Goal: Task Accomplishment & Management: Manage account settings

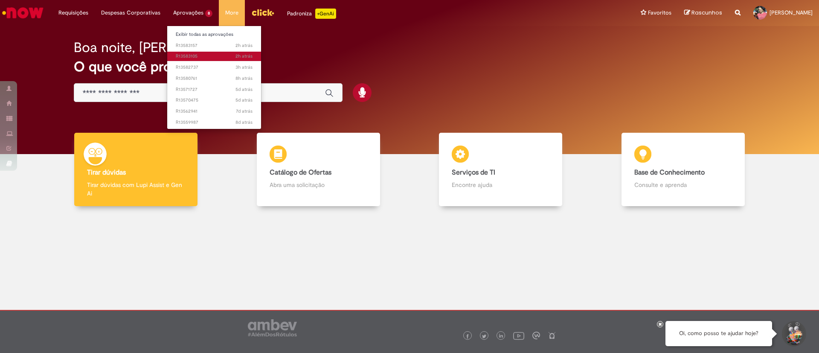
click at [188, 56] on span "2h atrás 2 horas atrás R13583105" at bounding box center [214, 56] width 77 height 7
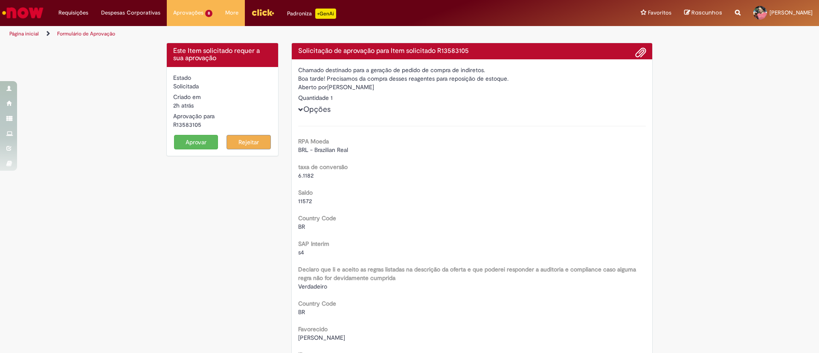
click at [199, 143] on button "Aprovar" at bounding box center [196, 142] width 44 height 15
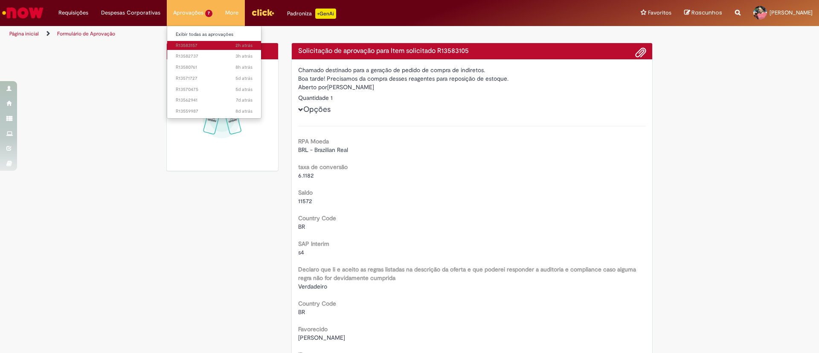
click at [196, 45] on span "2h atrás 2 horas atrás R13583157" at bounding box center [214, 45] width 77 height 7
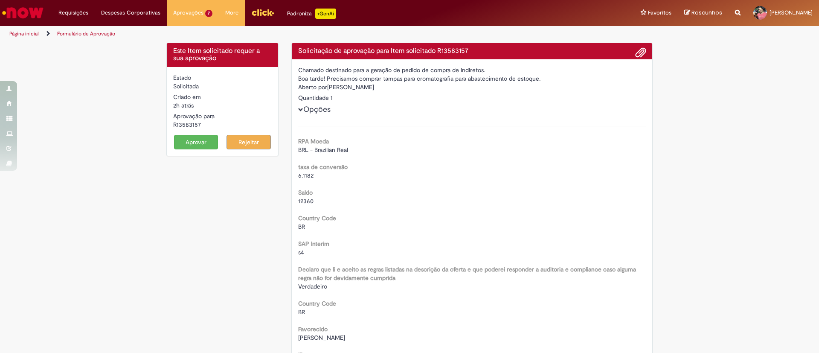
click at [201, 140] on button "Aprovar" at bounding box center [196, 142] width 44 height 15
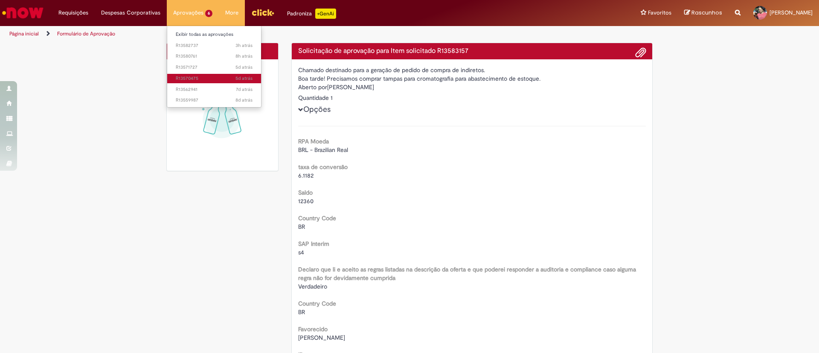
click at [201, 80] on span "5d atrás 5 dias atrás R13570475" at bounding box center [214, 78] width 77 height 7
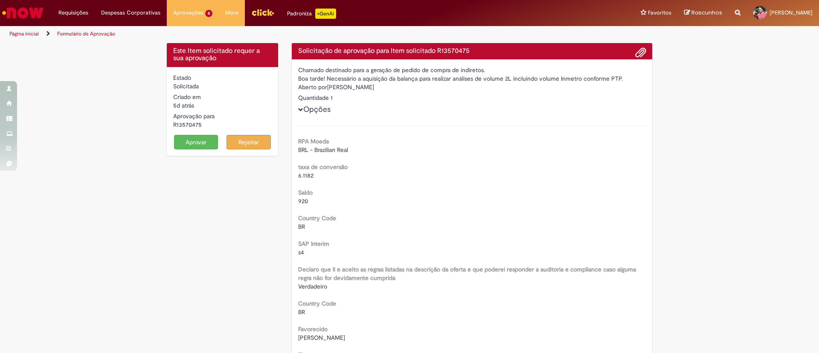
click at [188, 140] on button "Aprovar" at bounding box center [196, 142] width 44 height 15
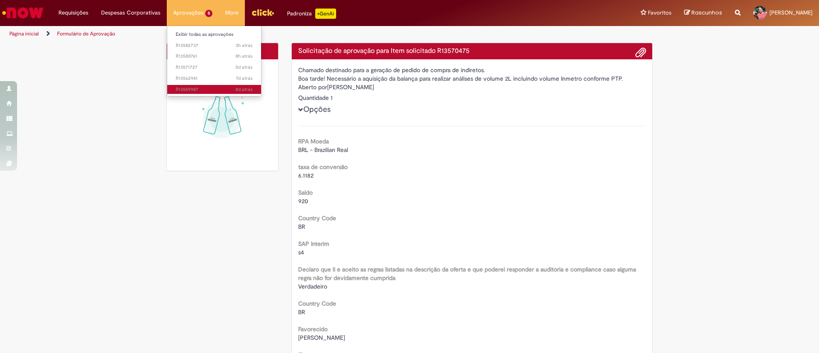
click at [198, 88] on span "8d atrás 8 dias atrás R13559987" at bounding box center [214, 89] width 77 height 7
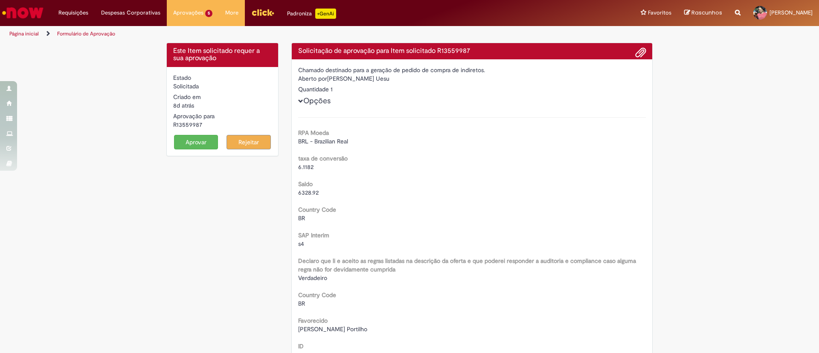
click at [204, 141] on button "Aprovar" at bounding box center [196, 142] width 44 height 15
